Goal: Communication & Community: Answer question/provide support

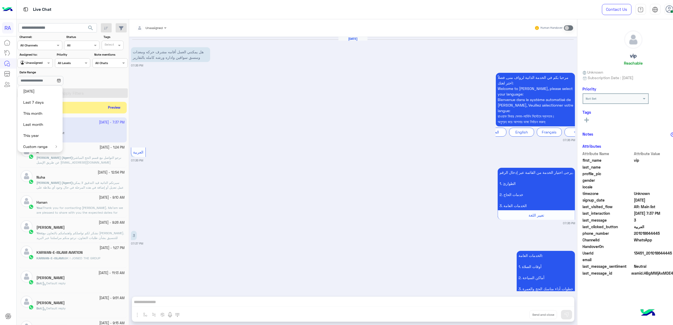
scroll to position [101, 0]
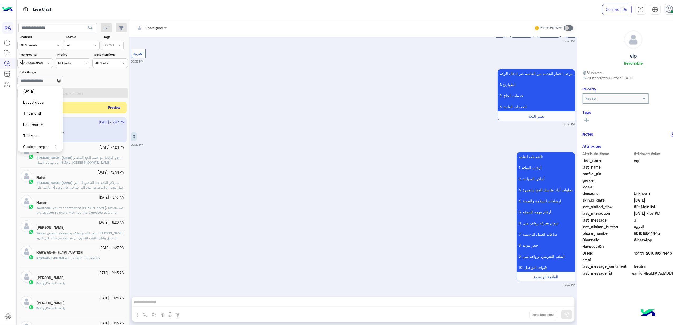
drag, startPoint x: 83, startPoint y: 106, endPoint x: 88, endPoint y: 109, distance: 5.7
click at [83, 106] on div "Incoming 1 new chats Preview" at bounding box center [72, 108] width 108 height 12
click at [106, 111] on button "Preview" at bounding box center [114, 107] width 16 height 7
click at [25, 80] on div "Customer Center" at bounding box center [33, 84] width 35 height 8
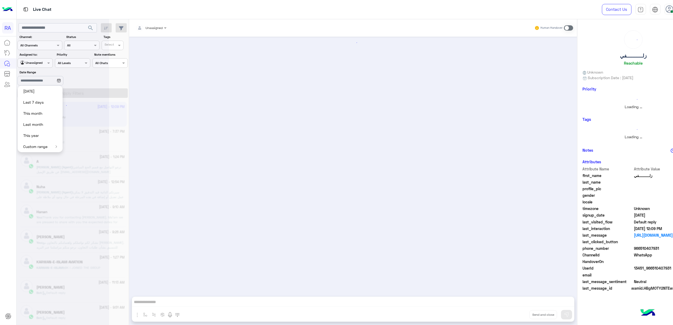
scroll to position [46, 0]
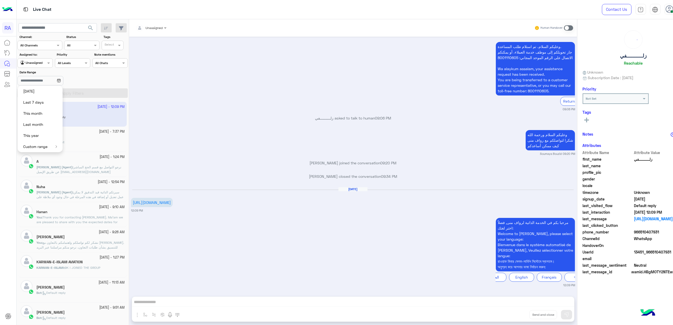
click at [87, 126] on app-inbox-user "[DATE] - 12:09 PM زلــــــــــفي Bot : Default reply" at bounding box center [72, 114] width 108 height 25
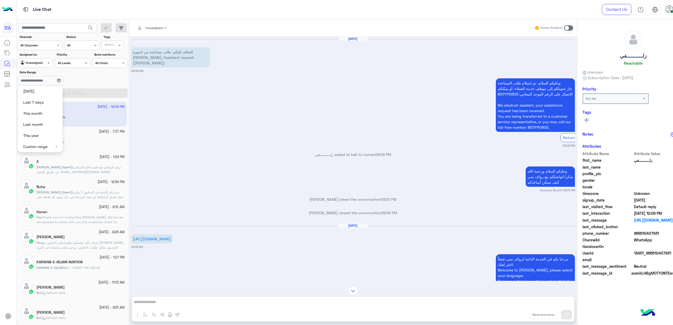
click at [169, 57] on p "السلام عليكم، طلب مساعدة من اسورة [PERSON_NAME], Assistant request ([PERSON_NAM…" at bounding box center [170, 57] width 79 height 20
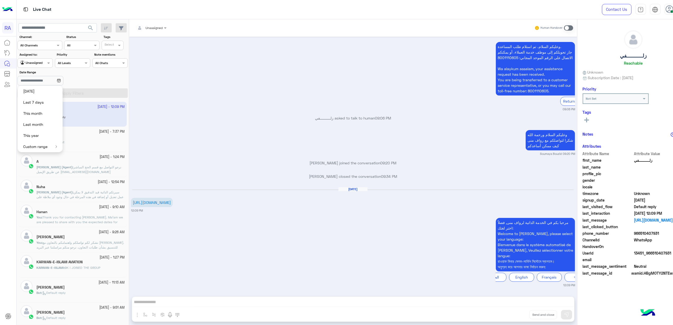
click at [145, 214] on div "[DATE] السلام عليكم، طلب مساعدة من اسورة [PERSON_NAME], Assistant request ([PER…" at bounding box center [353, 164] width 448 height 255
click at [201, 165] on div "[PERSON_NAME] joined the conversation 09:20 PM" at bounding box center [353, 164] width 444 height 9
click at [245, 302] on div "Unassigned Human Handover [DATE] السلام عليكم، طلب مساعدة من اسورة [PERSON_NAME…" at bounding box center [353, 173] width 448 height 308
click at [564, 30] on span at bounding box center [568, 27] width 9 height 5
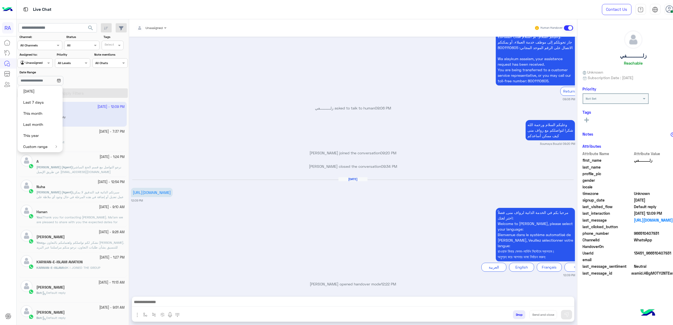
scroll to position [60, 0]
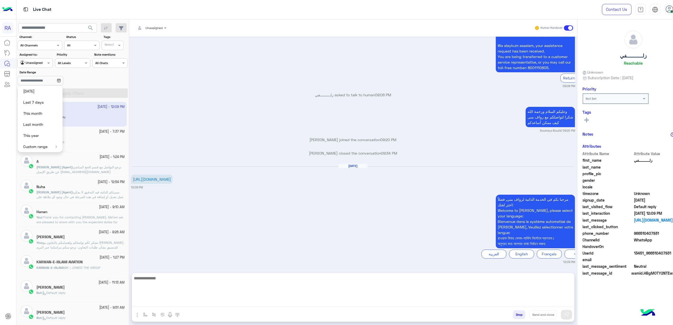
click at [229, 299] on textarea at bounding box center [353, 291] width 442 height 32
paste textarea "**********"
type textarea "**********"
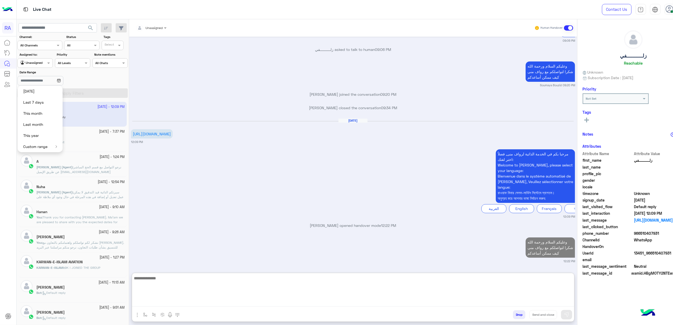
scroll to position [129, 0]
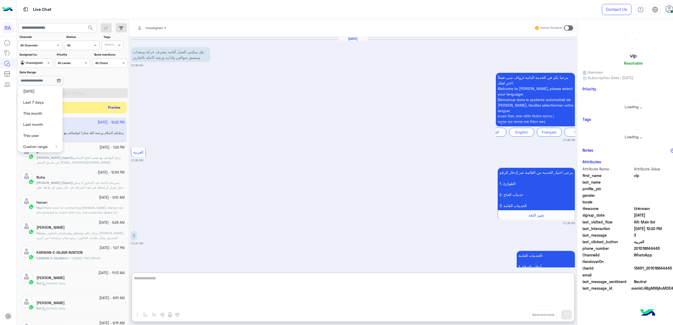
scroll to position [125, 0]
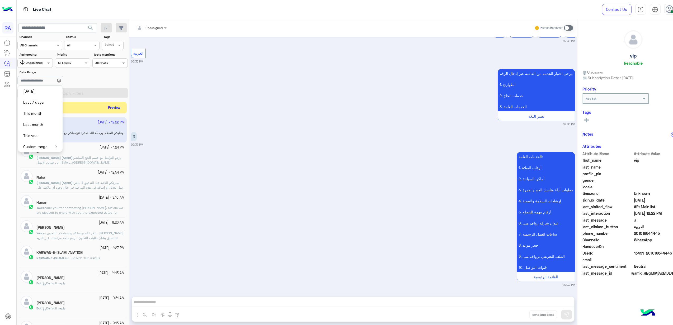
drag, startPoint x: 294, startPoint y: 266, endPoint x: 432, endPoint y: 100, distance: 216.2
click at [296, 265] on div "[DATE] هل يمكنني العمل أقامه مشرف حركه ومعدات ومنسق سواقين واداره ورشه كامله با…" at bounding box center [353, 164] width 448 height 255
click at [63, 85] on input "Date Range" at bounding box center [40, 80] width 46 height 9
click at [63, 84] on input "Date Range" at bounding box center [40, 80] width 46 height 9
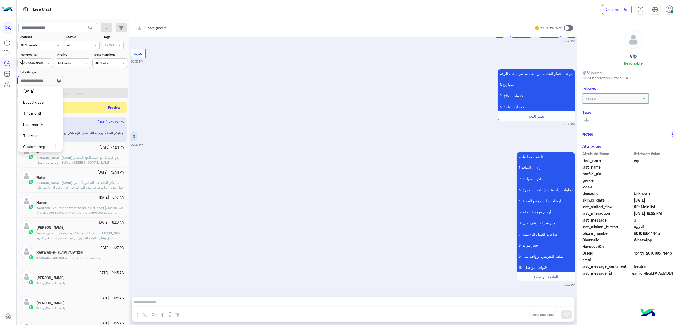
click at [63, 84] on input "Date Range" at bounding box center [40, 80] width 46 height 9
click at [168, 97] on div "يرجى اختيار الخدمة من القائمة عبر إدخال الرقم. 1. الطوارئ 2. خدمات الحاج 3. الخ…" at bounding box center [353, 97] width 444 height 59
click at [106, 106] on button "Preview" at bounding box center [114, 107] width 16 height 7
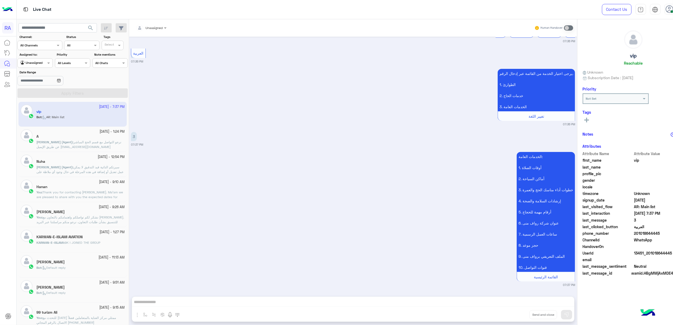
click at [94, 107] on app-inbox-user "[DATE] - 7:37 PM vip Bot : [GEOGRAPHIC_DATA]: Main list" at bounding box center [72, 114] width 108 height 25
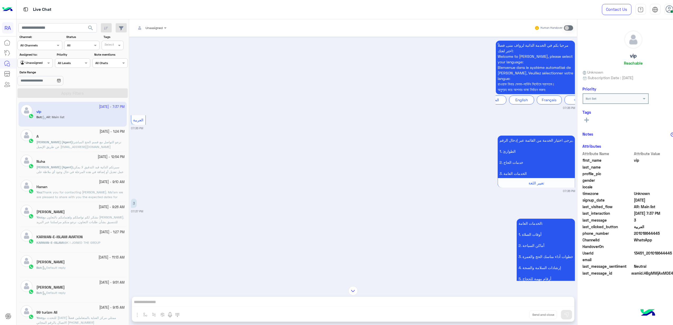
scroll to position [0, 0]
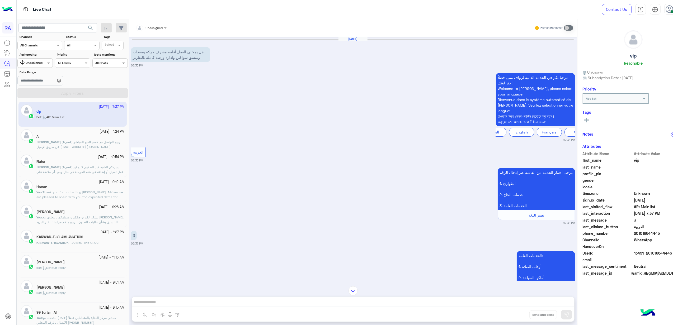
click at [87, 144] on span "نرجو التواصل مع قسم الحج المباشر عن طريق الإيميل [EMAIL_ADDRESS][DOMAIN_NAME]" at bounding box center [78, 144] width 85 height 9
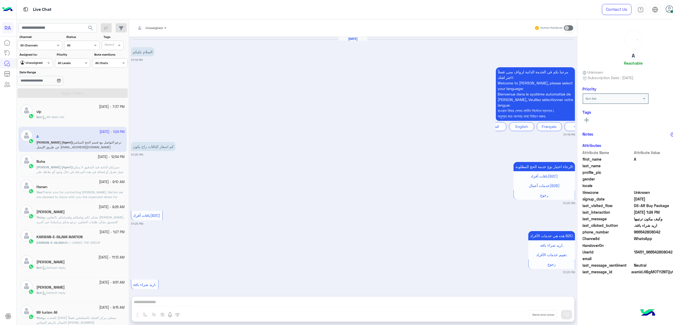
scroll to position [308, 0]
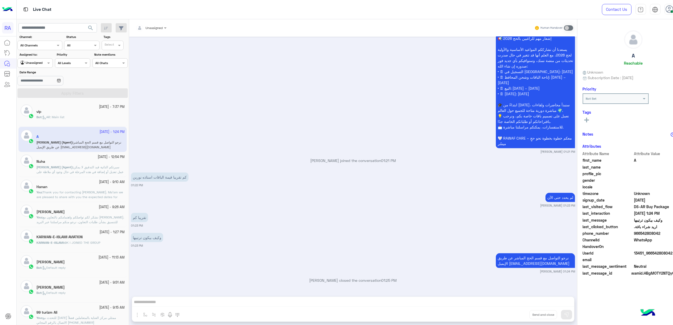
click at [63, 108] on div "[DATE] - 7:37 PM" at bounding box center [80, 106] width 88 height 5
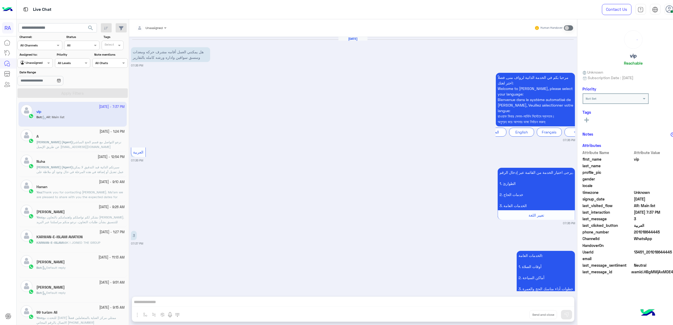
scroll to position [101, 0]
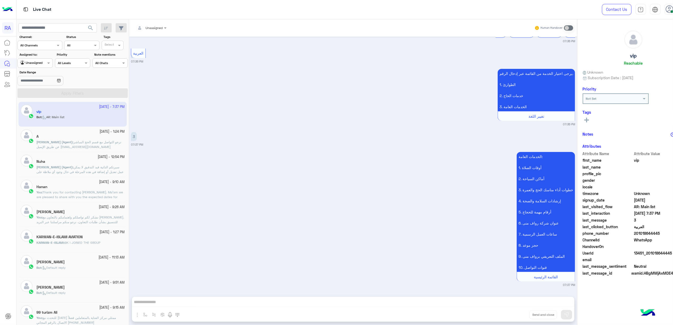
click at [74, 115] on app-inbox-user "[DATE] - 7:37 PM vip Bot : [GEOGRAPHIC_DATA]: Main list" at bounding box center [72, 114] width 108 height 25
click at [101, 59] on div "Select All Chats" at bounding box center [109, 62] width 35 height 9
click at [36, 61] on div at bounding box center [35, 62] width 35 height 5
click at [34, 89] on div "Your Inbox" at bounding box center [33, 94] width 31 height 10
drag, startPoint x: 63, startPoint y: 92, endPoint x: 65, endPoint y: 94, distance: 3.0
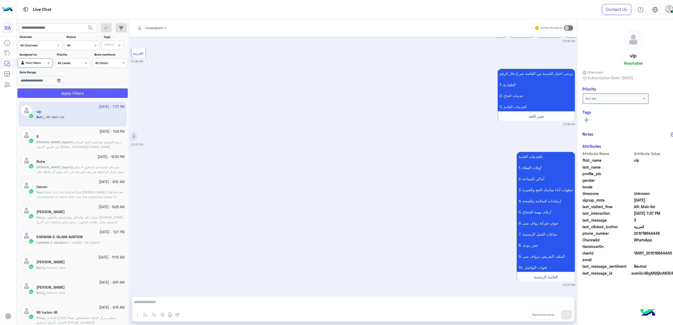
click at [65, 94] on button "Apply Filters" at bounding box center [72, 92] width 110 height 9
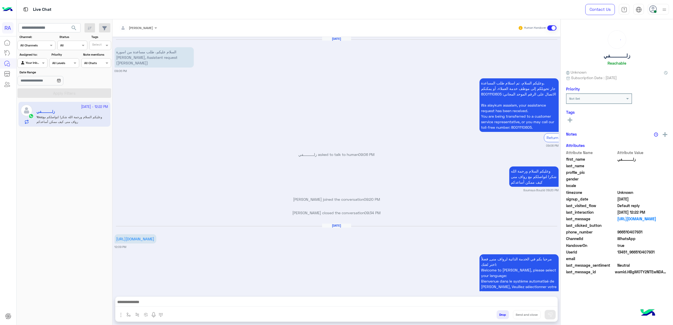
scroll to position [105, 0]
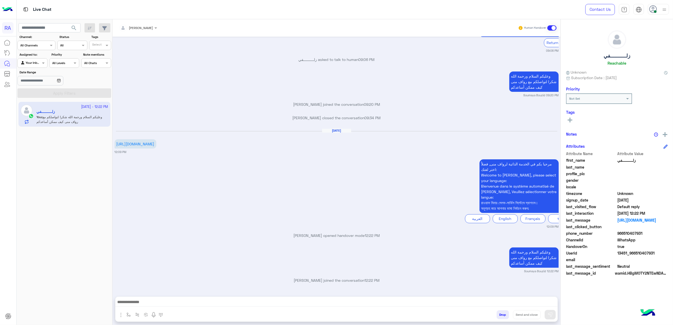
click at [548, 28] on span at bounding box center [551, 27] width 9 height 5
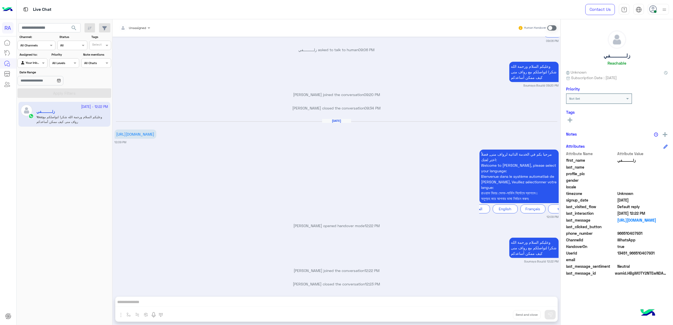
scroll to position [118, 0]
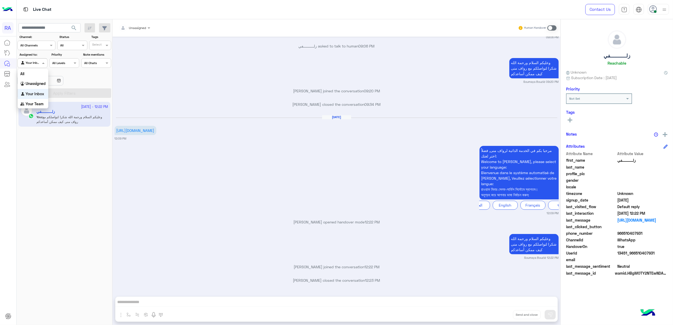
click at [35, 64] on div at bounding box center [32, 62] width 29 height 5
click at [41, 86] on div "Unassigned" at bounding box center [33, 84] width 31 height 10
click at [44, 91] on button "Apply Filters" at bounding box center [64, 92] width 94 height 9
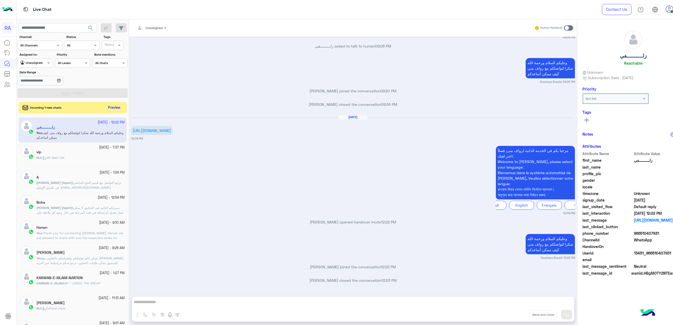
click at [54, 106] on span "Incoming 1 new chats" at bounding box center [45, 107] width 31 height 5
click at [106, 109] on button "Preview" at bounding box center [114, 107] width 16 height 7
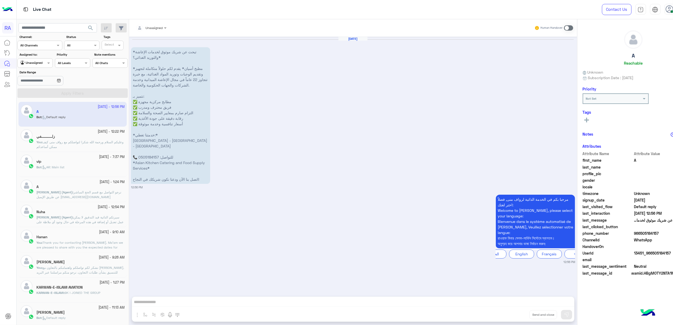
click at [212, 86] on div "[DATE] *تبحث عن شريك موثوق لخدمات الإعاشة والتوريد الغذائي؟* *مطبخ أسيان* يقدم …" at bounding box center [353, 113] width 444 height 153
click at [564, 25] on span at bounding box center [568, 27] width 9 height 5
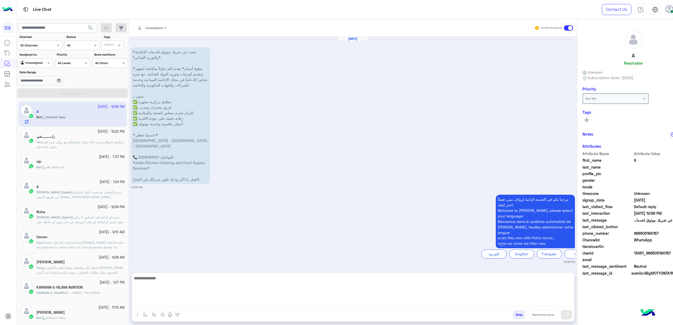
click at [307, 300] on textarea at bounding box center [353, 291] width 442 height 32
paste textarea "**********"
type textarea "**********"
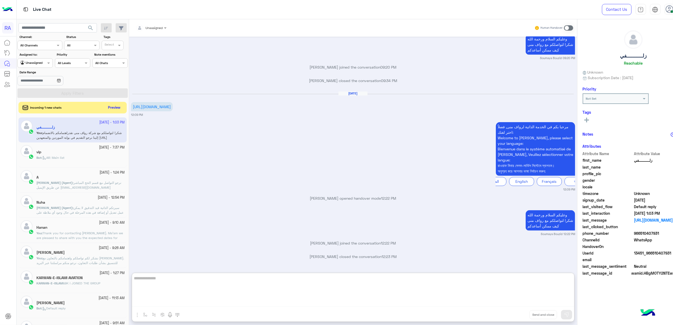
scroll to position [142, 0]
click at [106, 106] on button "Preview" at bounding box center [114, 107] width 16 height 7
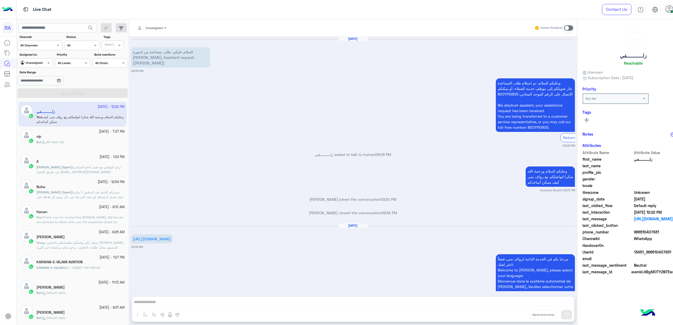
scroll to position [118, 0]
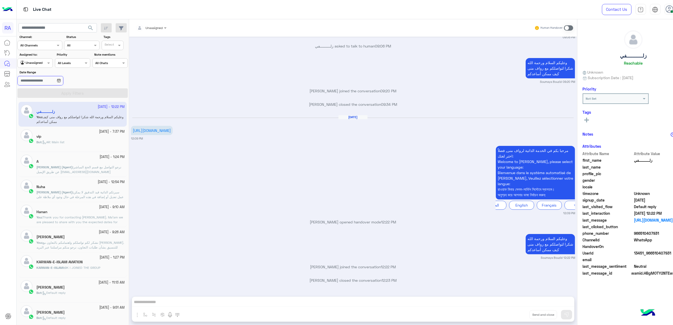
click at [26, 83] on input "Date Range" at bounding box center [40, 80] width 46 height 9
click at [46, 62] on span at bounding box center [49, 63] width 7 height 6
click at [41, 103] on b "Your Team" at bounding box center [35, 104] width 18 height 4
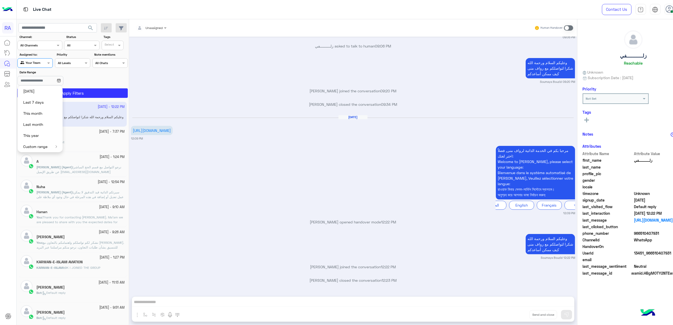
click at [39, 66] on div "Agent Filter Your Team" at bounding box center [34, 62] width 35 height 9
click at [35, 96] on div "Your Inbox" at bounding box center [33, 93] width 31 height 10
click at [86, 92] on button "Apply Filters" at bounding box center [72, 92] width 110 height 9
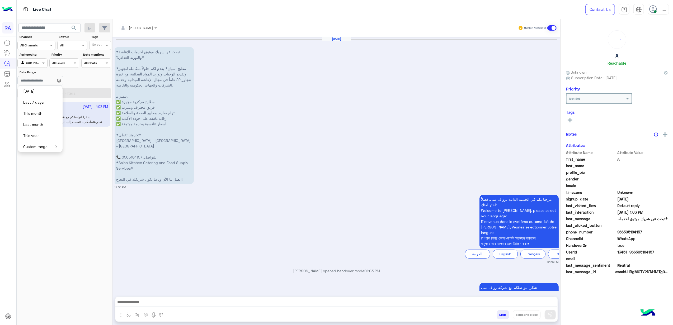
scroll to position [49, 0]
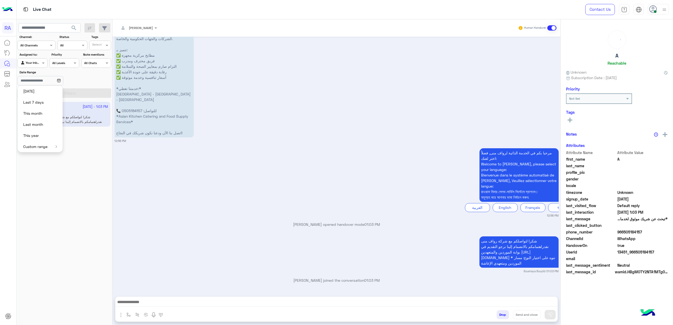
click at [85, 120] on app-inbox-user "[DATE] - 1:03 PM A You : شكرا لتواصلكم مع شركة رواف منى نقدراهتمامكم بالانضمام …" at bounding box center [64, 114] width 92 height 25
click at [437, 252] on div "شكرا لتواصلكم مع شركة رواف منى نقدراهتمامكم بالانضمام إلينا نرجو التقديم في بوا…" at bounding box center [337, 254] width 444 height 38
click at [550, 30] on span at bounding box center [551, 27] width 9 height 5
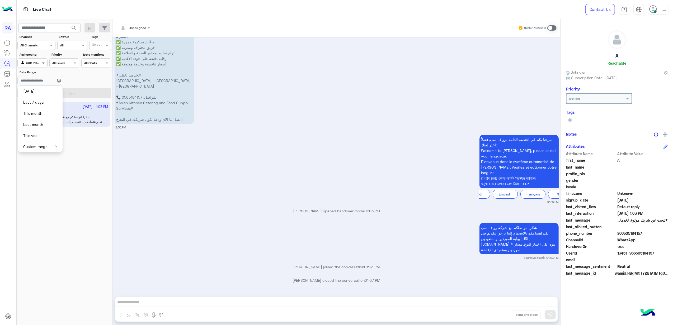
click at [41, 62] on span at bounding box center [44, 63] width 7 height 6
click at [36, 80] on div "Unassigned" at bounding box center [33, 84] width 31 height 10
click at [47, 83] on input "Date Range" at bounding box center [40, 80] width 46 height 9
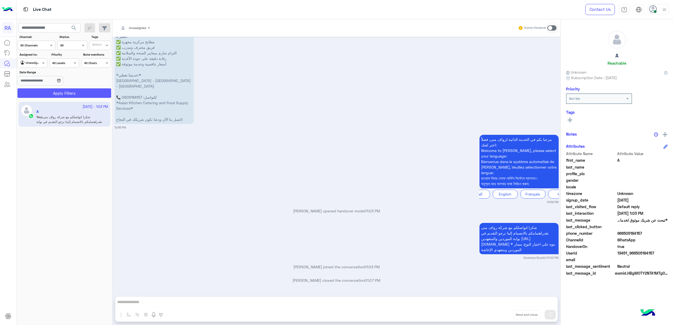
click at [76, 93] on button "Apply Filters" at bounding box center [64, 92] width 94 height 9
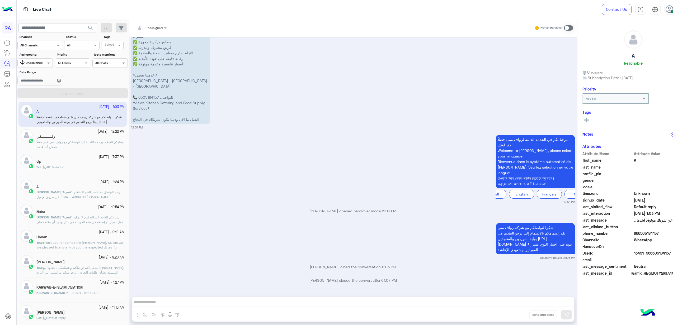
click at [98, 130] on small "[DATE] - 12:22 PM" at bounding box center [111, 131] width 27 height 5
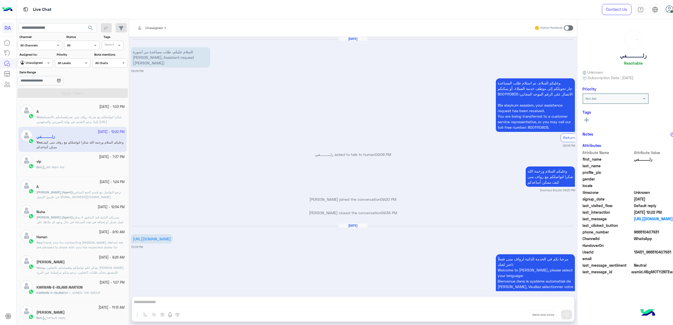
scroll to position [118, 0]
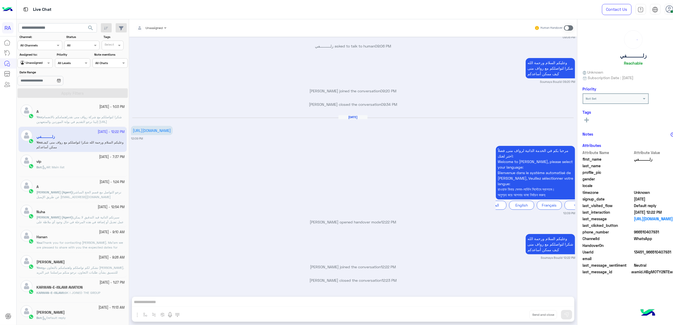
click at [78, 160] on div "vip" at bounding box center [80, 162] width 88 height 6
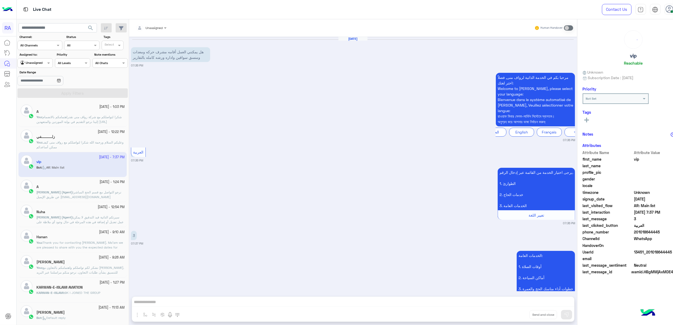
scroll to position [101, 0]
